Goal: Book appointment/travel/reservation

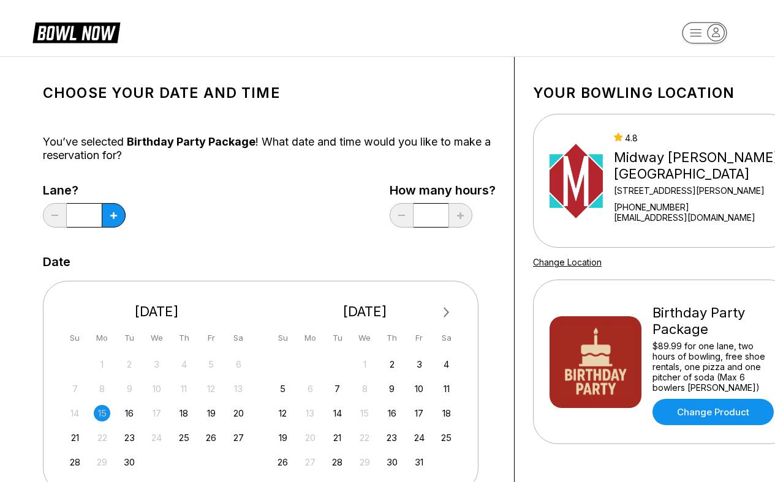
click at [448, 310] on button "Next Month" at bounding box center [447, 313] width 20 height 20
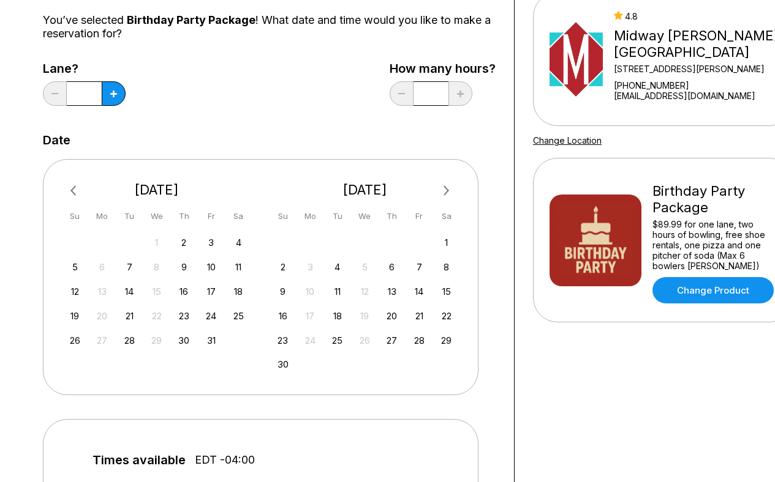
scroll to position [122, 0]
click at [447, 290] on div "15" at bounding box center [446, 291] width 17 height 17
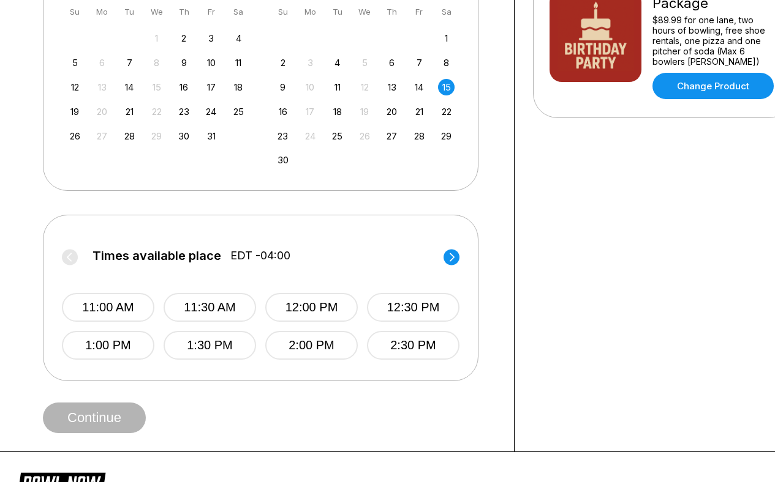
scroll to position [361, 0]
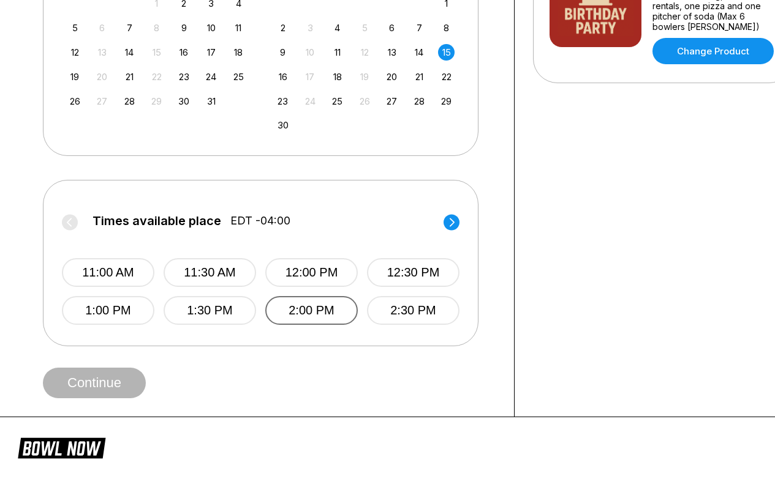
click at [289, 307] on button "2:00 PM" at bounding box center [311, 310] width 92 height 29
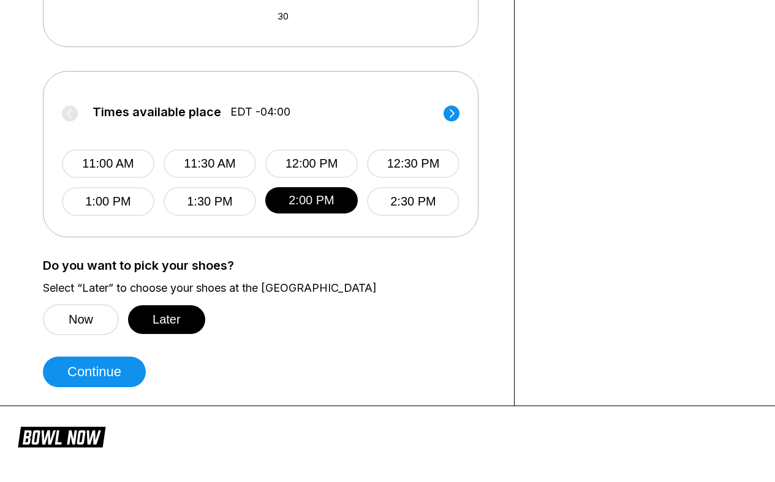
scroll to position [484, 0]
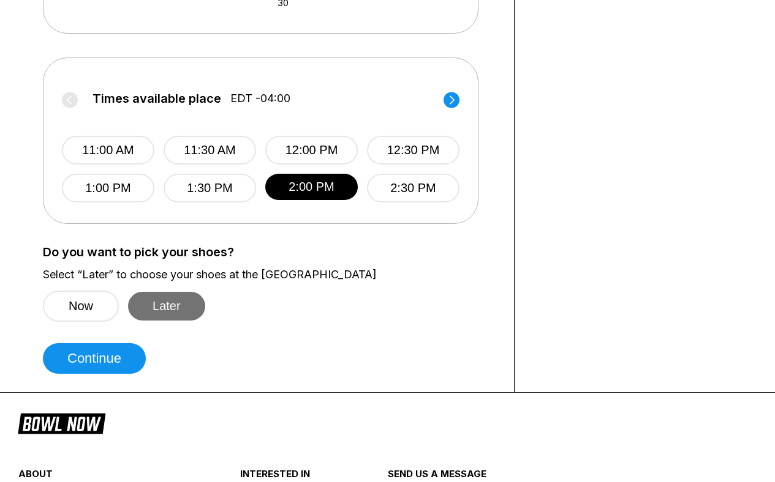
click at [171, 310] on button "Later" at bounding box center [166, 306] width 77 height 29
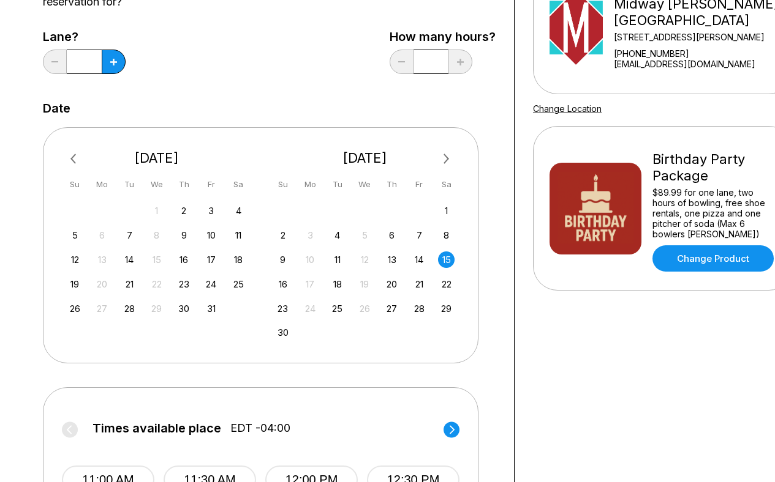
scroll to position [0, 0]
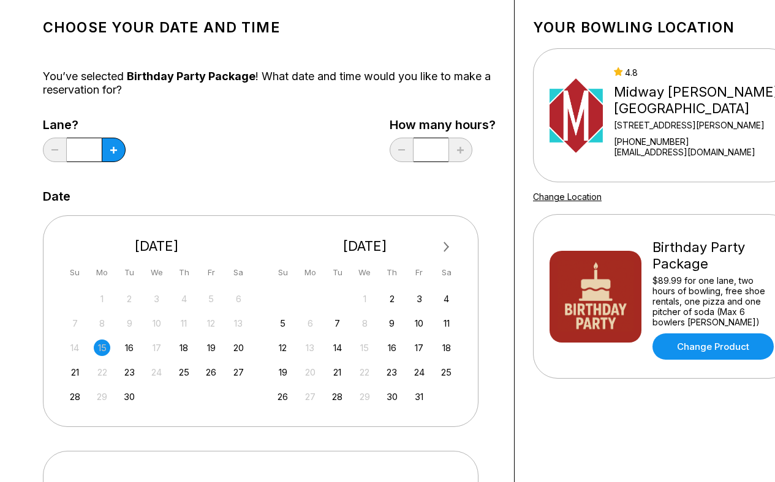
scroll to position [122, 0]
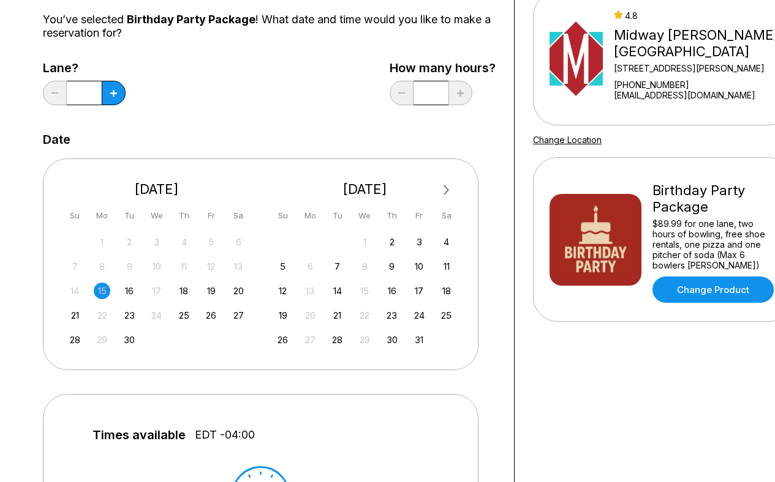
click at [445, 189] on span "Next Month" at bounding box center [445, 190] width 0 height 14
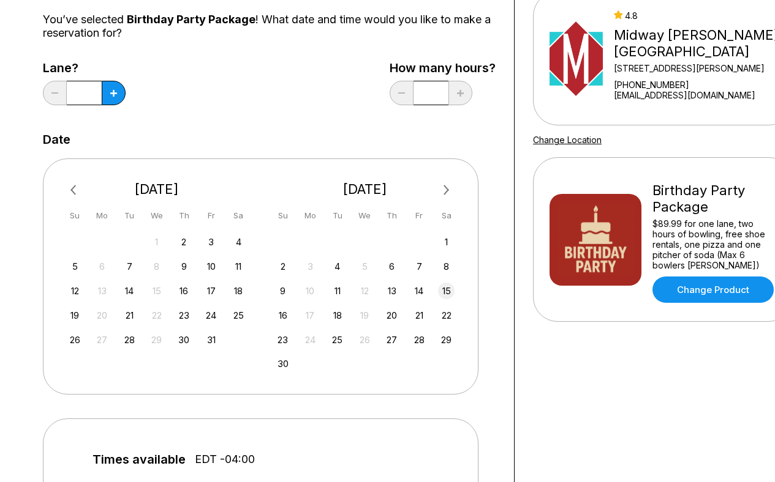
click at [444, 287] on div "15" at bounding box center [446, 291] width 17 height 17
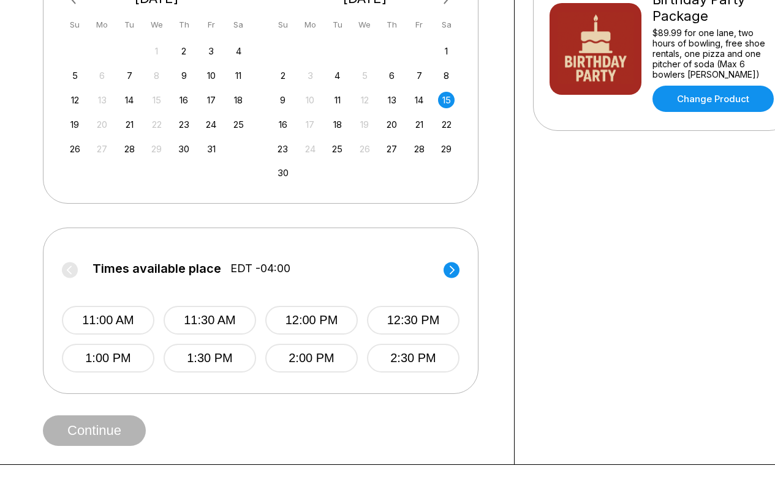
scroll to position [367, 0]
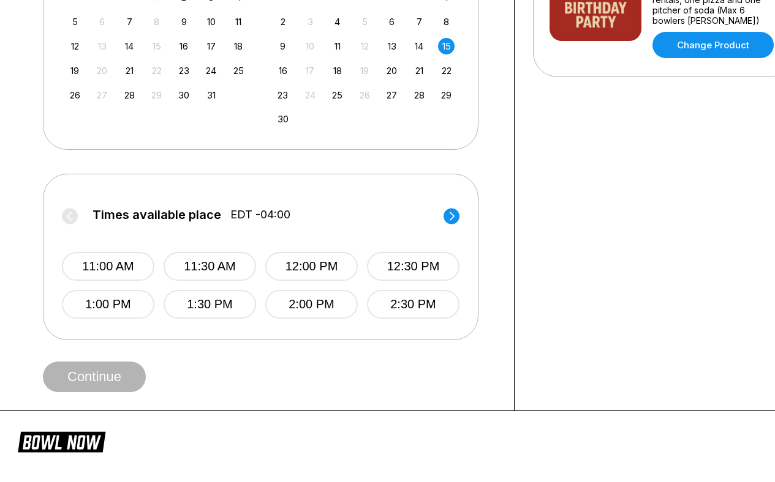
click at [453, 214] on circle at bounding box center [451, 216] width 16 height 16
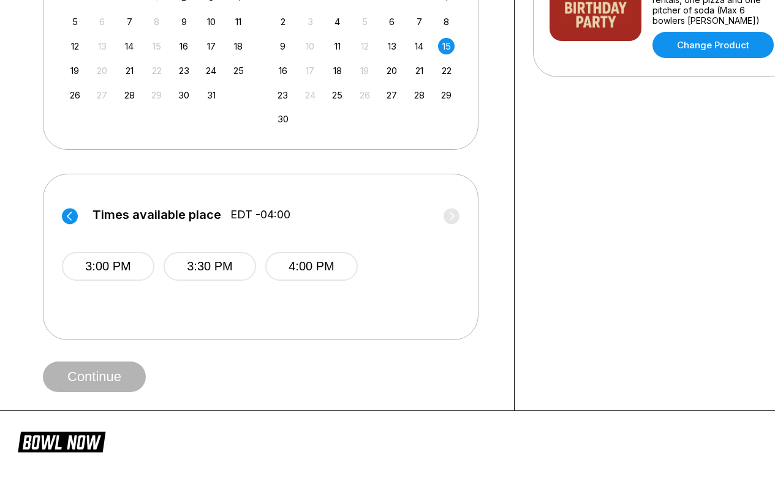
click at [70, 216] on circle at bounding box center [70, 216] width 16 height 16
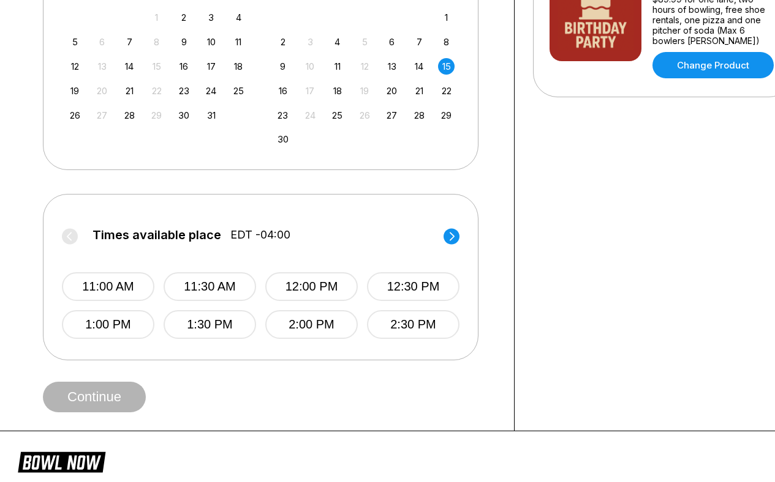
scroll to position [429, 0]
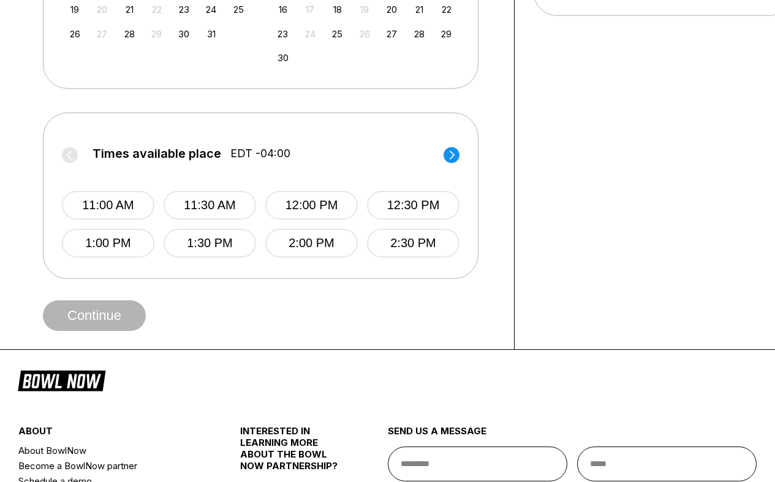
click at [451, 156] on circle at bounding box center [451, 155] width 16 height 16
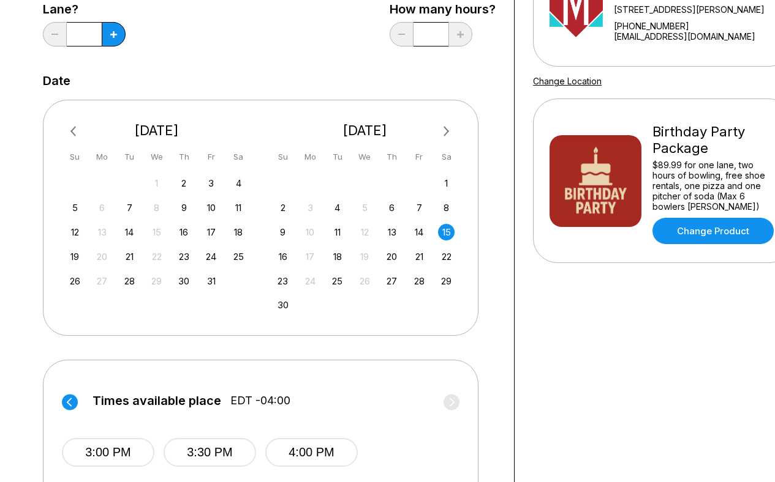
scroll to position [122, 0]
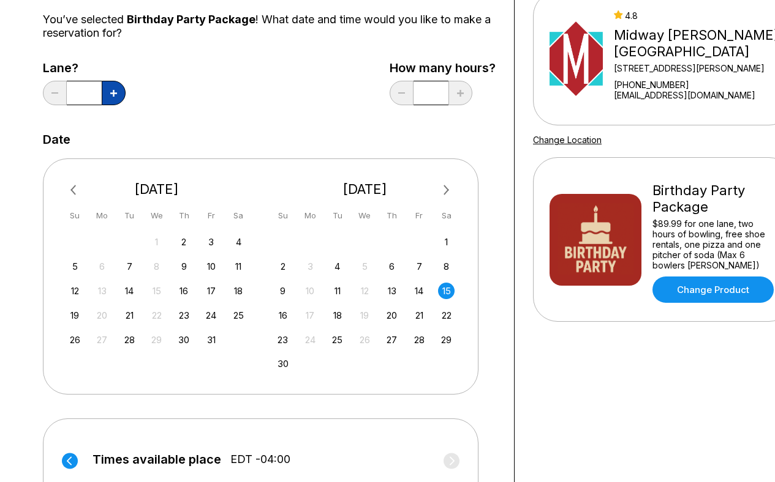
click at [115, 93] on icon at bounding box center [113, 93] width 7 height 7
type input "*"
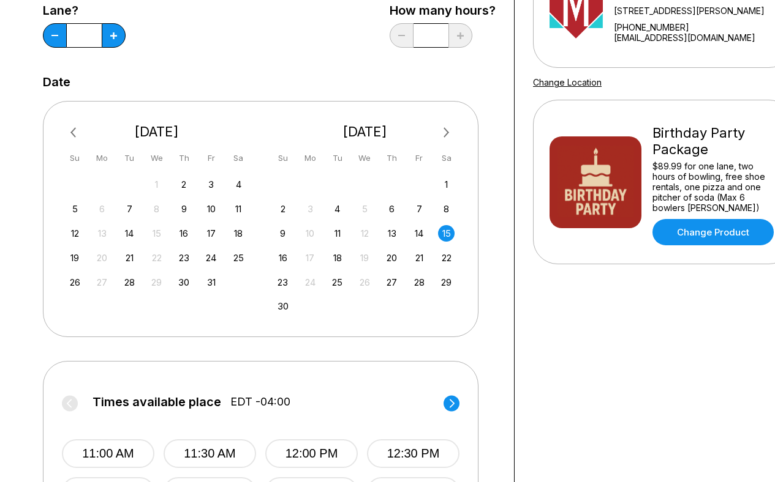
scroll to position [306, 0]
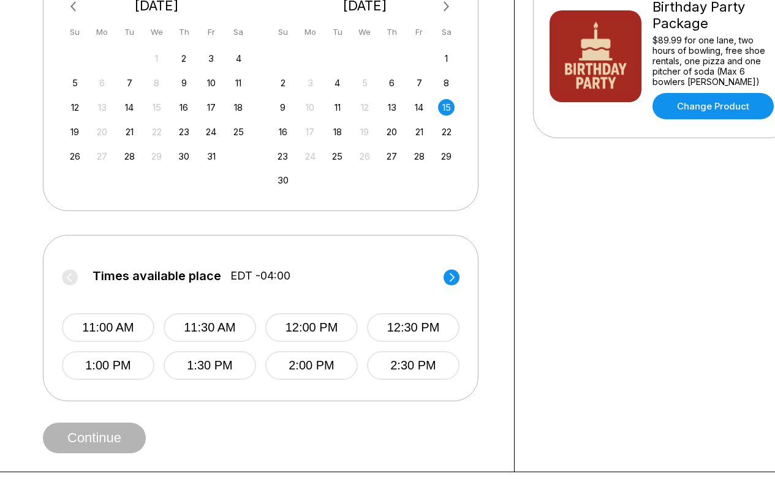
click at [451, 275] on icon at bounding box center [451, 277] width 5 height 9
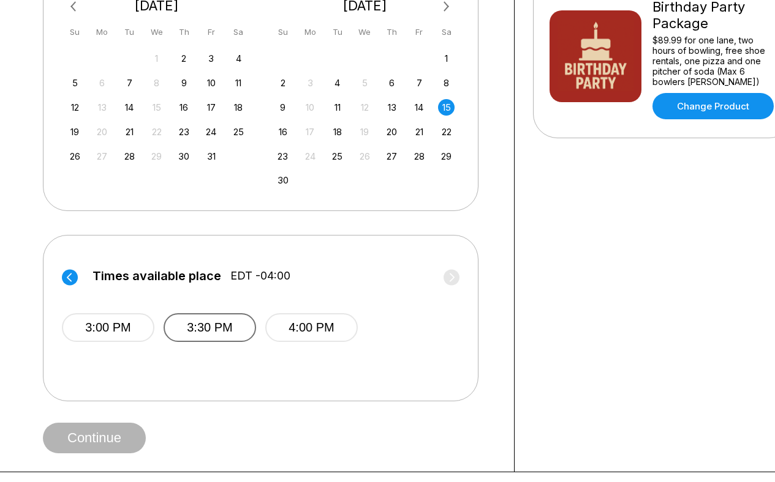
click at [222, 326] on button "3:30 PM" at bounding box center [209, 327] width 92 height 29
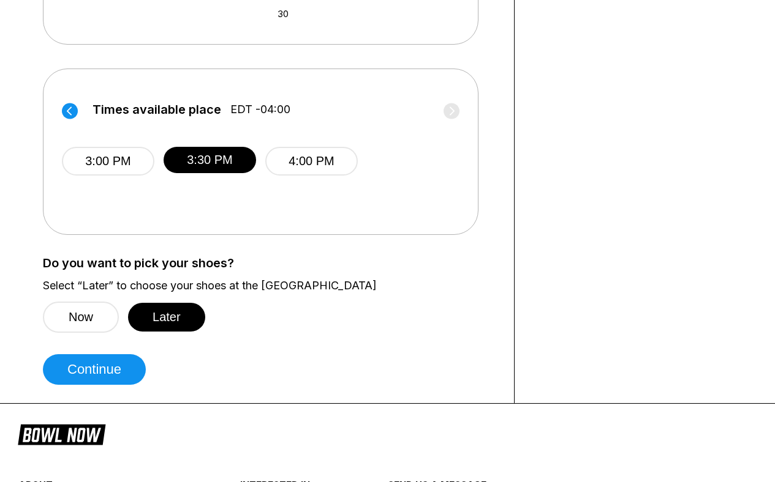
scroll to position [551, 0]
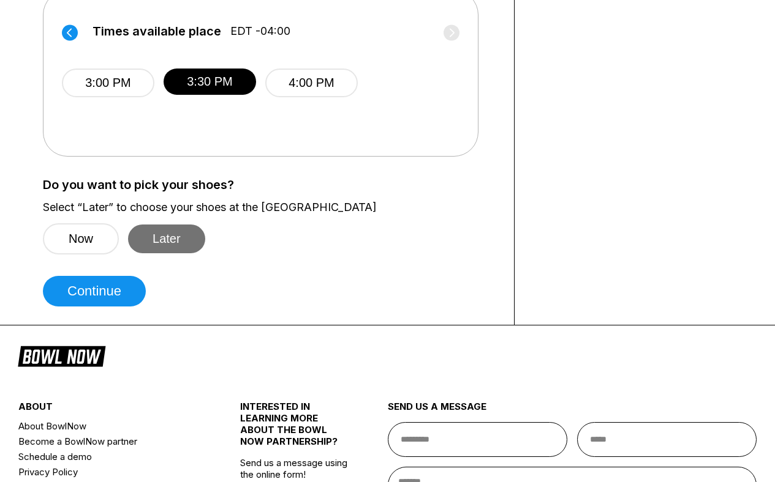
click at [163, 237] on button "Later" at bounding box center [166, 239] width 77 height 29
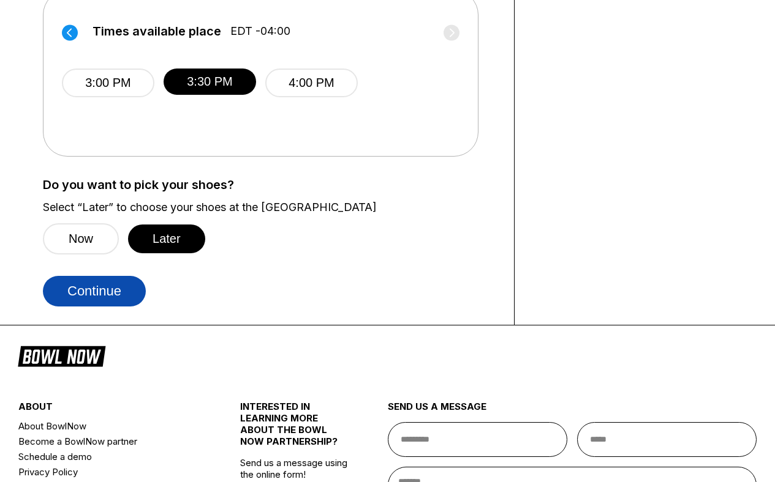
click at [105, 289] on button "Continue" at bounding box center [94, 291] width 103 height 31
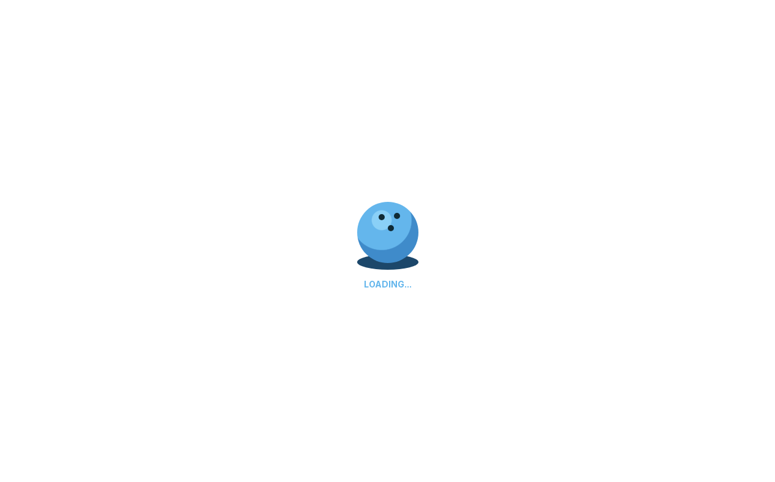
select select "**"
